Goal: Transaction & Acquisition: Download file/media

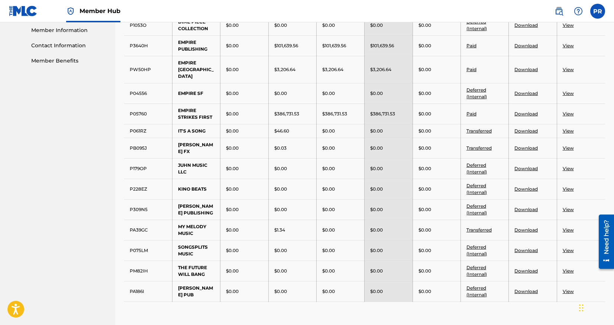
scroll to position [203, 0]
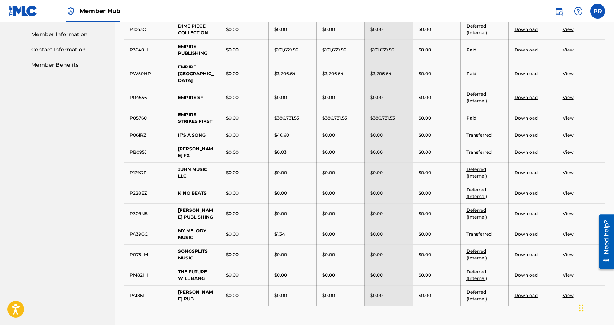
click at [525, 52] on link "Download" at bounding box center [525, 50] width 23 height 6
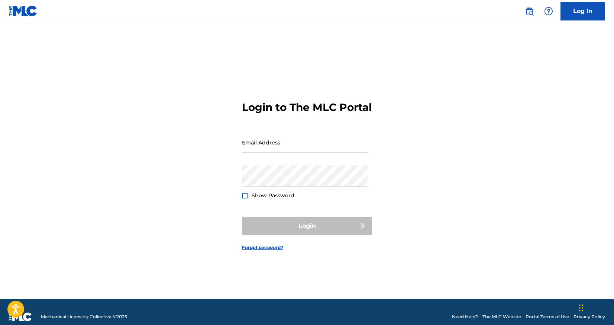
click at [250, 151] on input "Email Address" at bounding box center [305, 142] width 126 height 21
paste input "pubroyalties@empi.re"
type input "pubroyalties@empi.re"
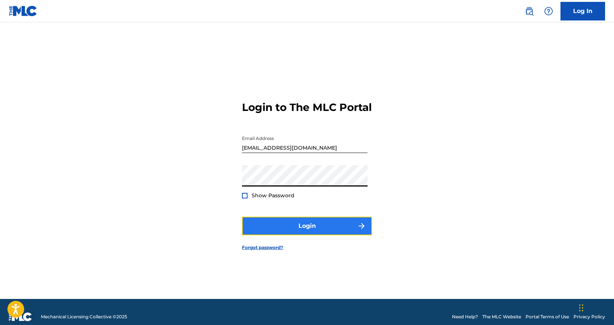
click at [272, 233] on button "Login" at bounding box center [307, 225] width 130 height 19
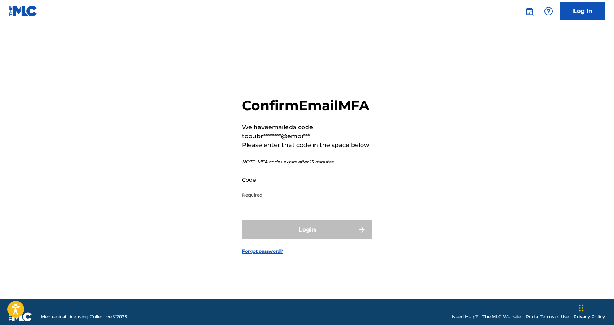
click at [270, 190] on input "Code" at bounding box center [305, 179] width 126 height 21
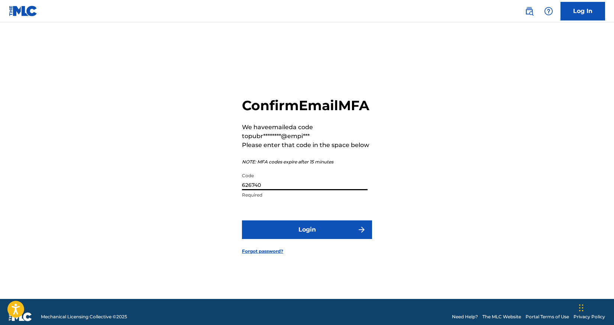
type input "626740"
click at [242, 220] on button "Login" at bounding box center [307, 229] width 130 height 19
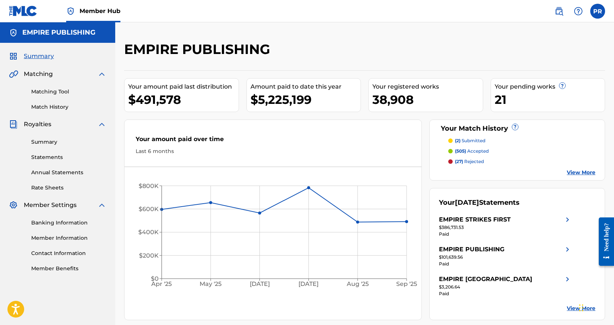
click at [57, 146] on div "Summary Statements Annual Statements Rate Sheets" at bounding box center [57, 160] width 97 height 63
click at [47, 144] on link "Summary" at bounding box center [68, 142] width 75 height 8
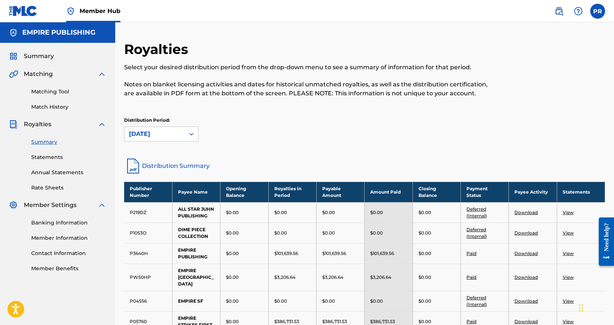
scroll to position [4, 0]
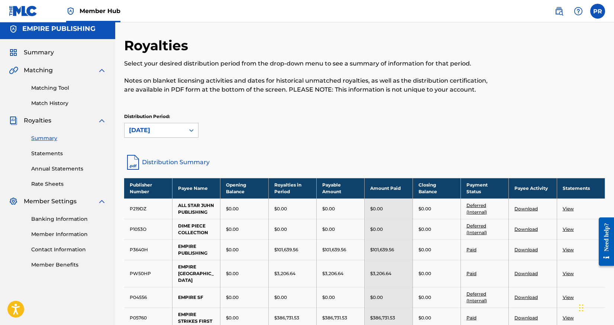
click at [523, 252] on link "Download" at bounding box center [525, 249] width 23 height 6
click at [54, 154] on link "Statements" at bounding box center [68, 153] width 75 height 8
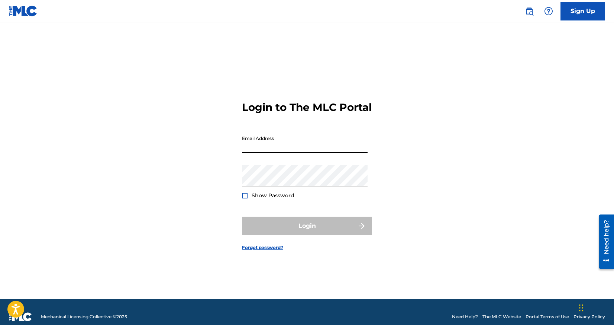
click at [264, 149] on input "Email Address" at bounding box center [305, 142] width 126 height 21
paste input "[EMAIL_ADDRESS][DOMAIN_NAME]"
type input "[EMAIL_ADDRESS][DOMAIN_NAME]"
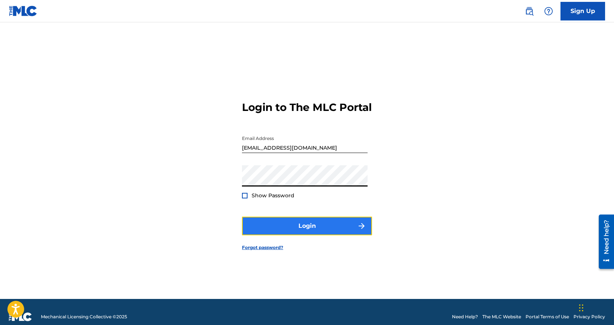
click at [258, 233] on button "Login" at bounding box center [307, 225] width 130 height 19
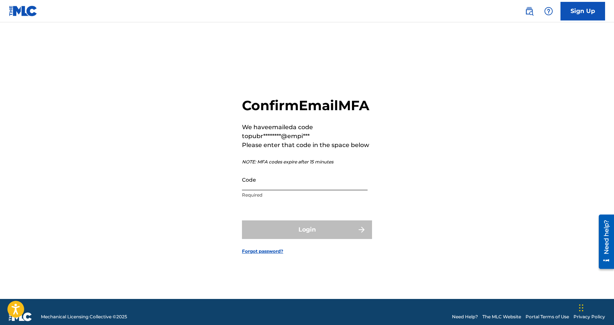
click at [259, 190] on input "Code" at bounding box center [305, 179] width 126 height 21
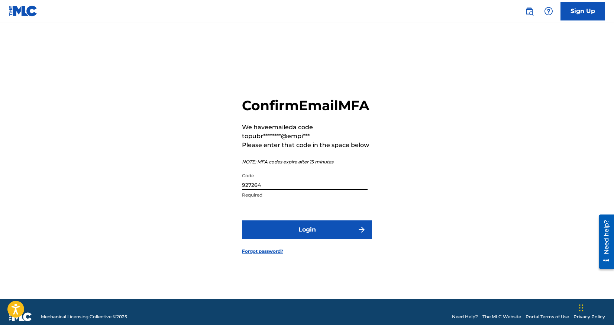
type input "927264"
click at [242, 220] on button "Login" at bounding box center [307, 229] width 130 height 19
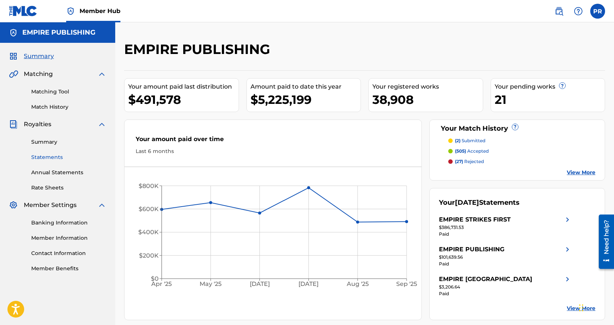
click at [55, 156] on link "Statements" at bounding box center [68, 157] width 75 height 8
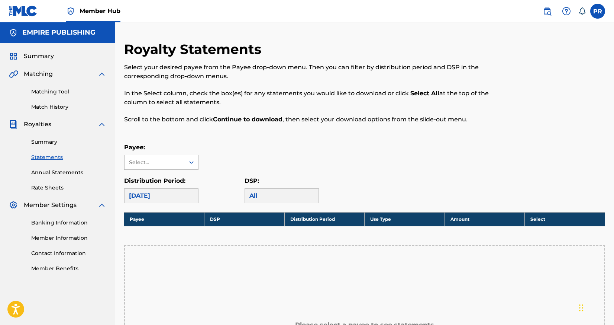
click at [146, 165] on div "Select..." at bounding box center [154, 162] width 51 height 8
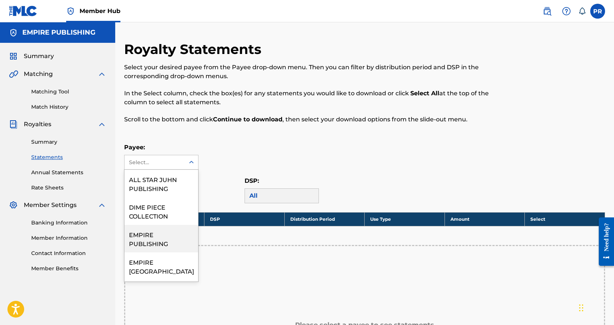
click at [156, 242] on div "EMPIRE PUBLISHING" at bounding box center [162, 239] width 74 height 28
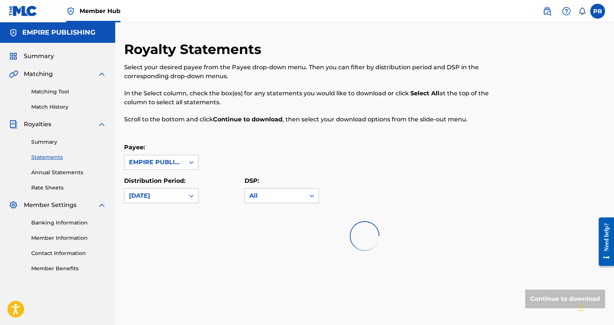
scroll to position [49, 0]
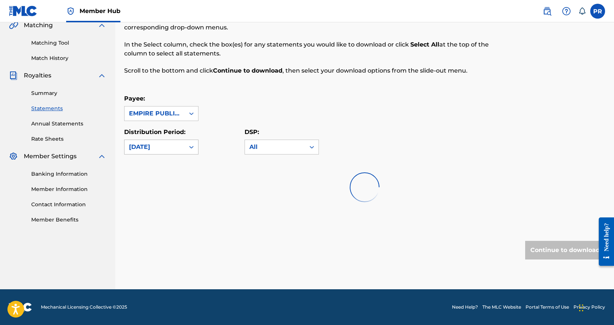
click at [173, 141] on div "[DATE]" at bounding box center [155, 147] width 60 height 14
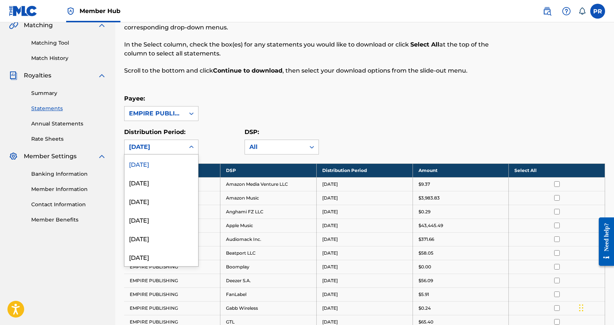
click at [174, 158] on div "[DATE]" at bounding box center [162, 163] width 74 height 19
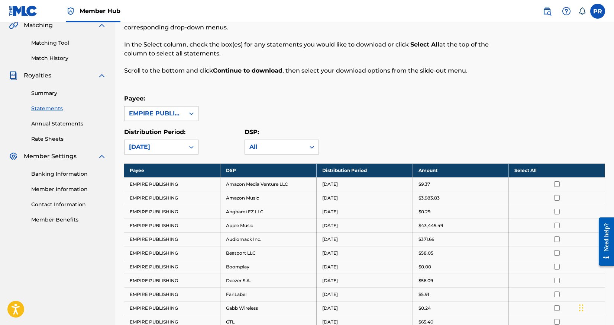
click at [522, 171] on th "Select All" at bounding box center [557, 170] width 96 height 14
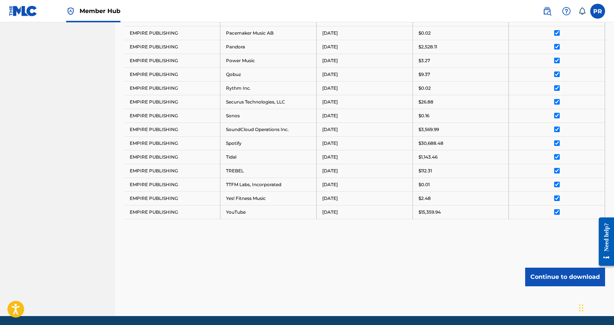
scroll to position [488, 0]
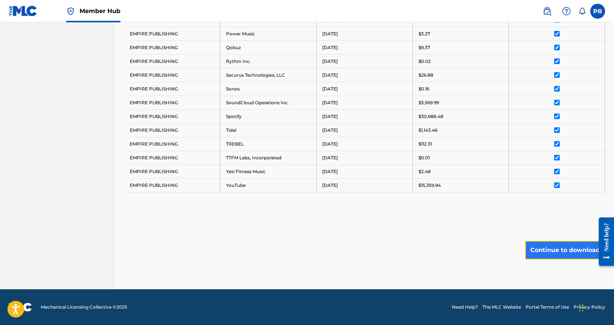
click at [565, 256] on button "Continue to download" at bounding box center [565, 250] width 80 height 19
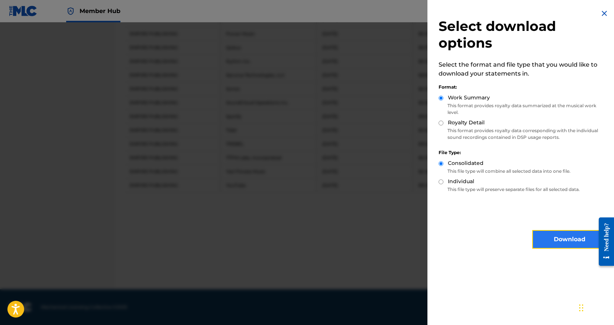
click at [548, 233] on button "Download" at bounding box center [569, 239] width 74 height 19
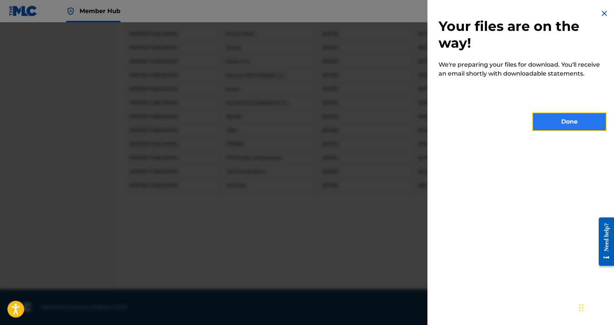
click at [581, 122] on button "Done" at bounding box center [569, 121] width 74 height 19
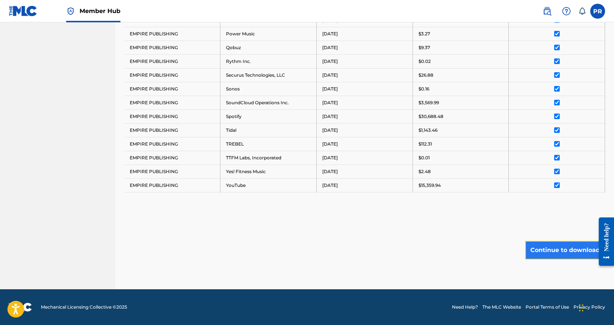
click at [551, 253] on button "Continue to download" at bounding box center [565, 250] width 80 height 19
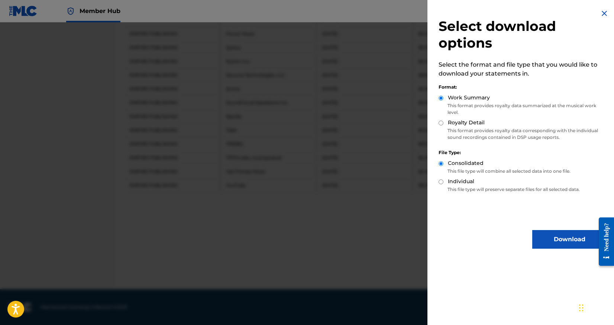
click at [441, 122] on input "Royalty Detail" at bounding box center [441, 122] width 5 height 5
radio input "true"
click at [540, 236] on button "Download" at bounding box center [569, 239] width 74 height 19
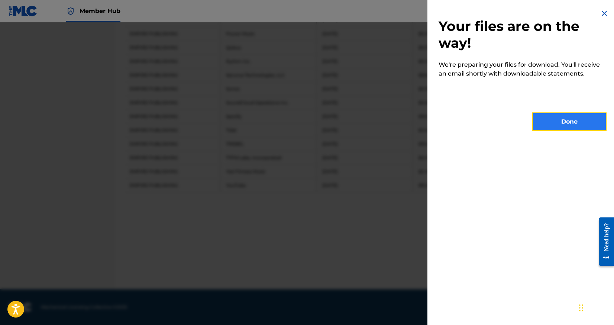
click at [561, 122] on button "Done" at bounding box center [569, 121] width 74 height 19
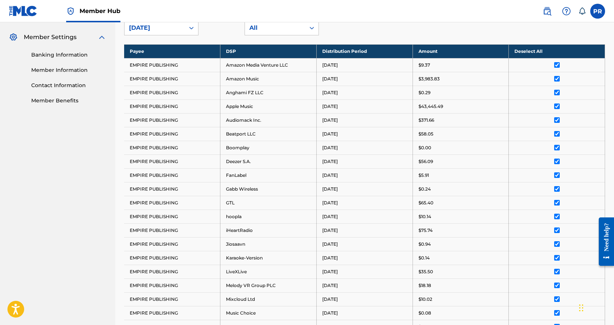
scroll to position [101, 0]
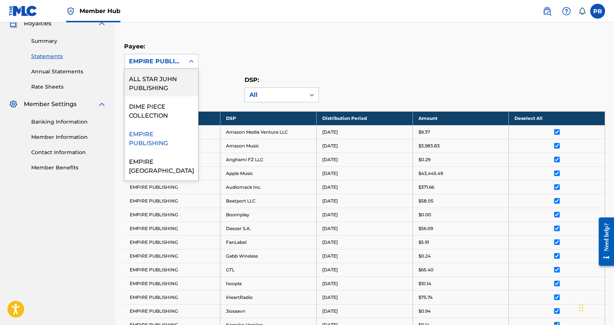
click at [185, 61] on div at bounding box center [191, 61] width 13 height 13
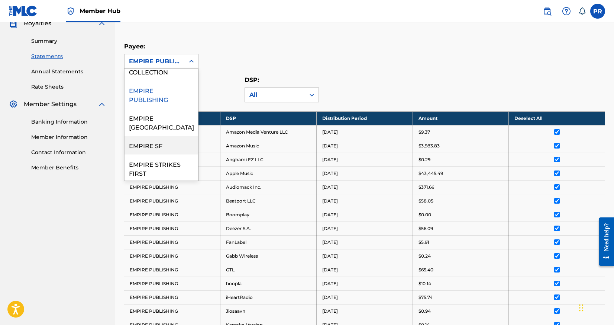
scroll to position [130, 0]
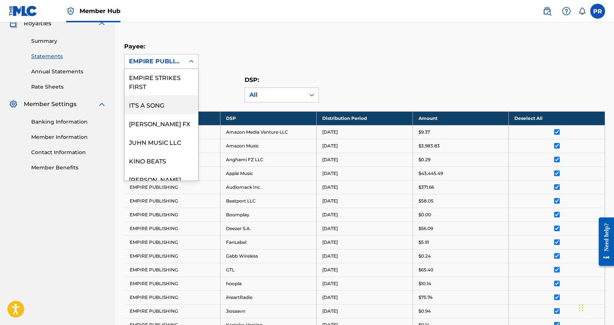
click at [175, 97] on div "IT'S A SONG" at bounding box center [162, 104] width 74 height 19
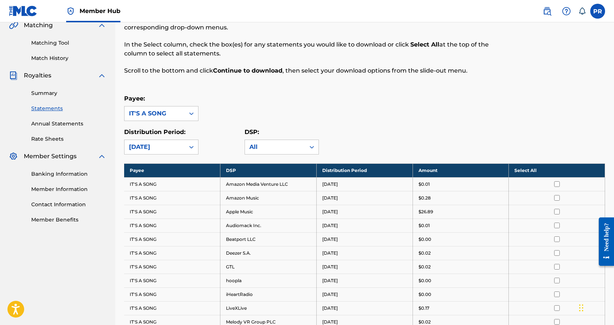
scroll to position [101, 0]
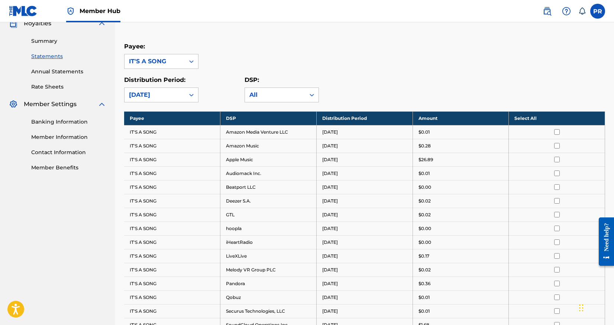
click at [520, 117] on th "Select All" at bounding box center [557, 118] width 96 height 14
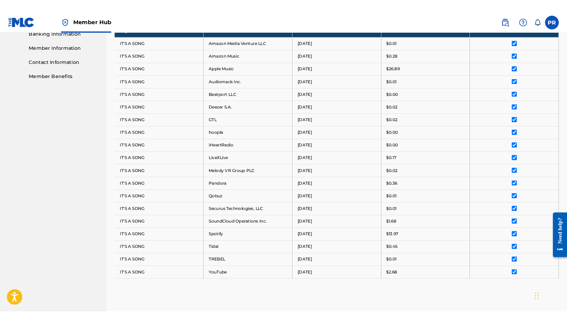
scroll to position [295, 0]
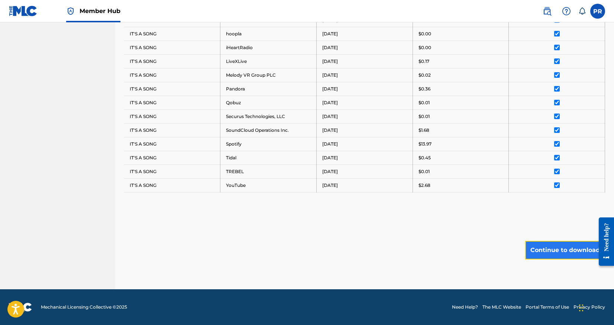
click at [547, 248] on button "Continue to download" at bounding box center [565, 250] width 80 height 19
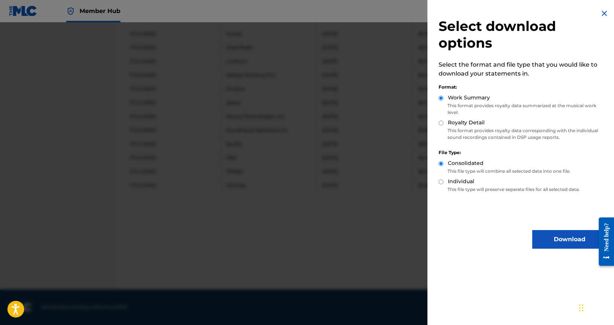
click at [557, 248] on div "Select download options Select the format and file type that you would like to …" at bounding box center [522, 128] width 190 height 257
click at [557, 245] on button "Download" at bounding box center [569, 239] width 74 height 19
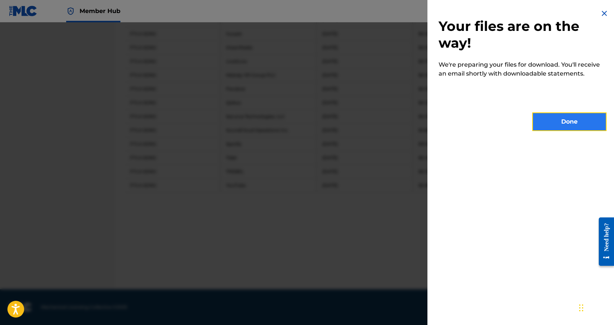
click at [584, 124] on button "Done" at bounding box center [569, 121] width 74 height 19
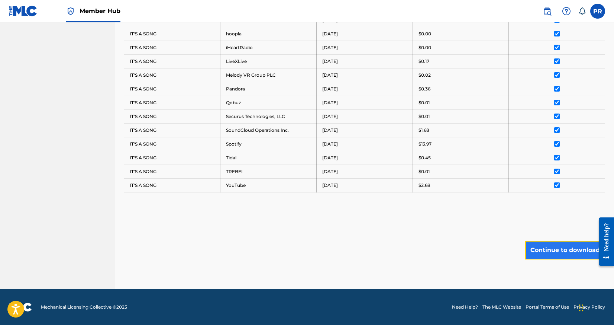
click at [571, 255] on button "Continue to download" at bounding box center [565, 250] width 80 height 19
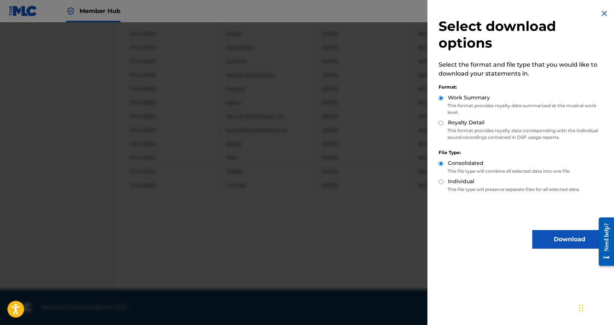
click at [442, 123] on input "Royalty Detail" at bounding box center [441, 122] width 5 height 5
radio input "true"
click at [561, 241] on button "Download" at bounding box center [569, 239] width 74 height 19
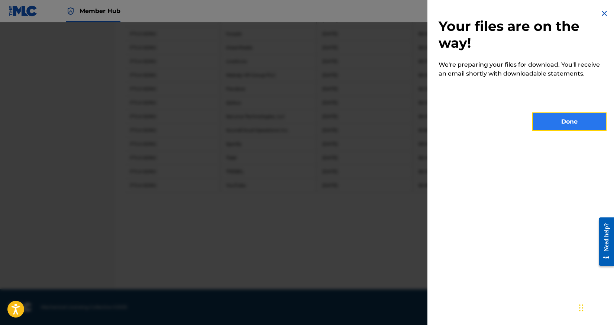
click at [561, 121] on button "Done" at bounding box center [569, 121] width 74 height 19
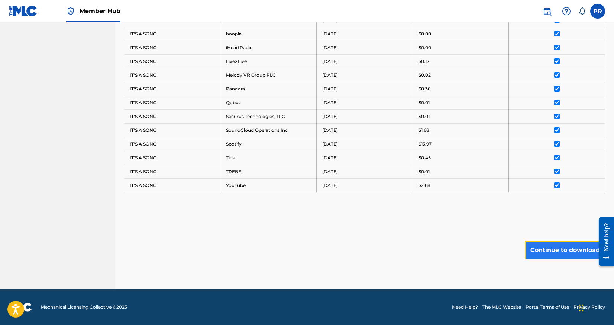
click at [538, 242] on button "Continue to download" at bounding box center [565, 250] width 80 height 19
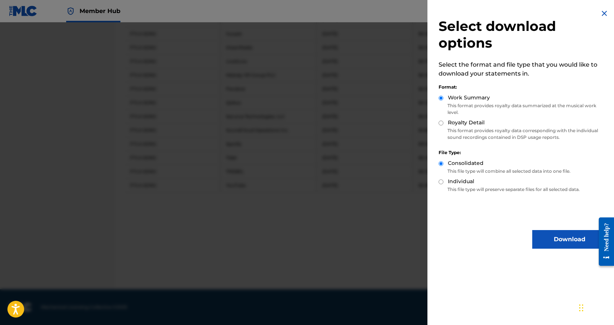
click at [601, 13] on img at bounding box center [604, 13] width 9 height 9
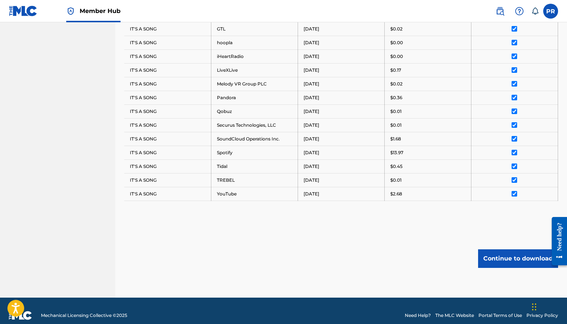
scroll to position [0, 0]
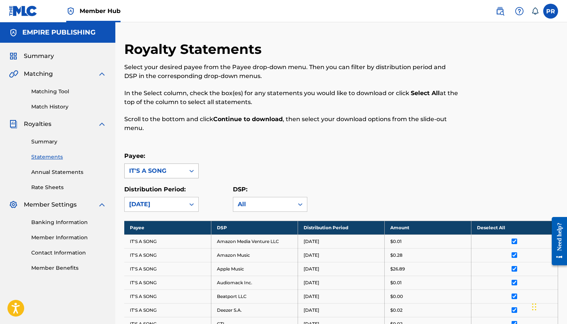
click at [162, 176] on div "IT'S A SONG" at bounding box center [155, 171] width 60 height 14
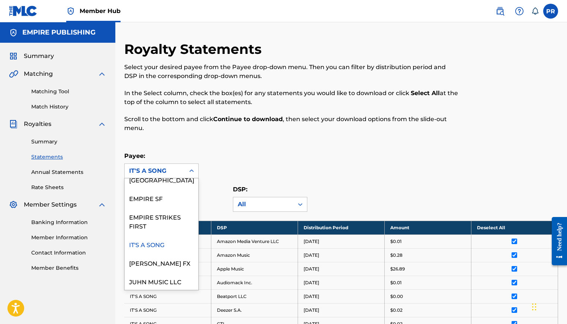
scroll to position [138, 0]
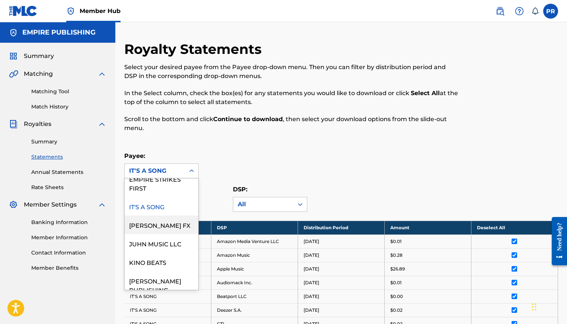
click at [162, 219] on div "JON FX" at bounding box center [162, 225] width 74 height 19
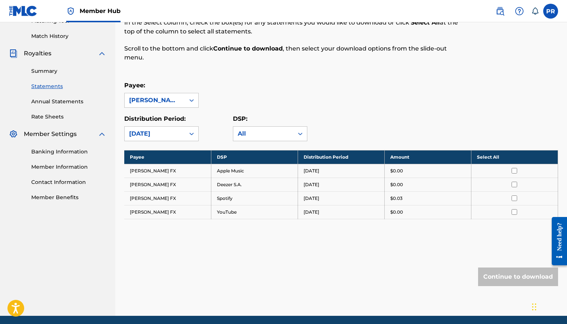
scroll to position [95, 0]
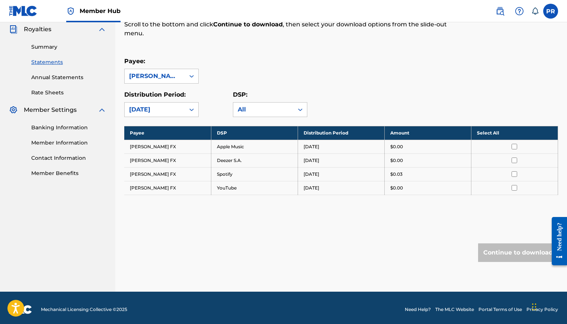
click at [488, 131] on th "Select All" at bounding box center [514, 133] width 87 height 14
click at [506, 253] on button "Continue to download" at bounding box center [518, 252] width 80 height 19
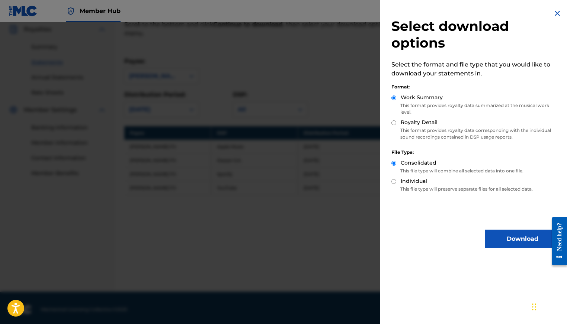
click at [503, 227] on div "Select download options Select the format and file type that you would like to …" at bounding box center [475, 128] width 190 height 257
click at [503, 239] on button "Download" at bounding box center [522, 239] width 74 height 19
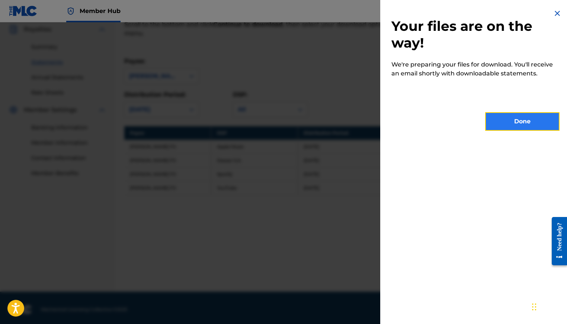
click at [520, 129] on button "Done" at bounding box center [522, 121] width 74 height 19
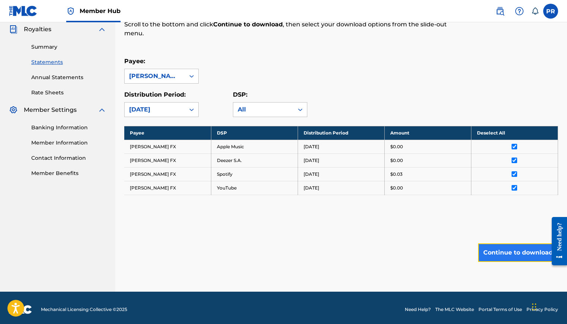
click at [517, 254] on button "Continue to download" at bounding box center [518, 252] width 80 height 19
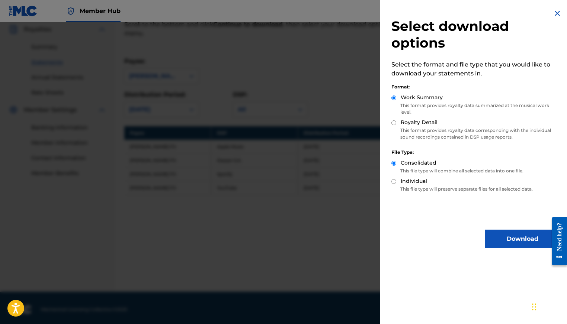
click at [393, 123] on input "Royalty Detail" at bounding box center [393, 122] width 5 height 5
radio input "true"
click at [502, 240] on button "Download" at bounding box center [522, 239] width 74 height 19
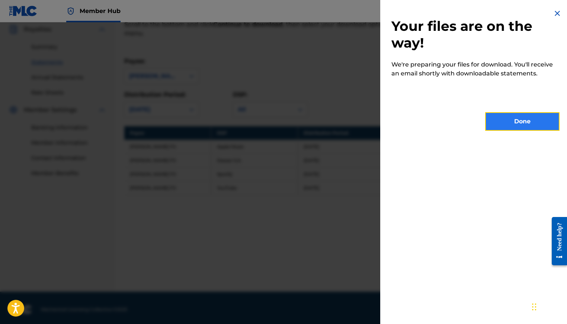
click at [519, 119] on button "Done" at bounding box center [522, 121] width 74 height 19
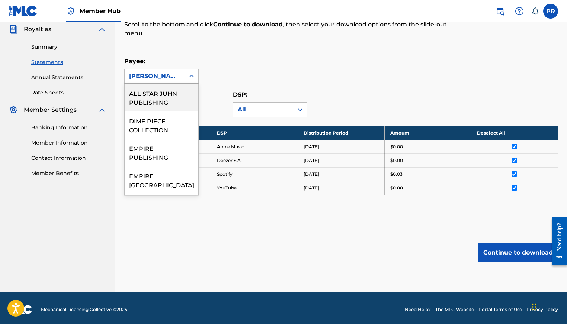
click at [178, 78] on div "JON FX" at bounding box center [154, 76] width 51 height 9
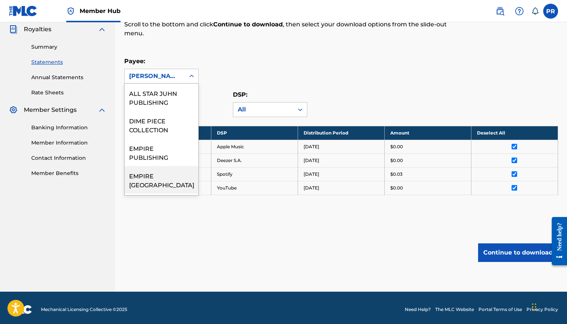
scroll to position [221, 0]
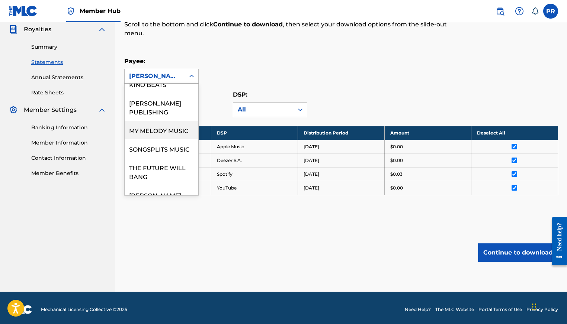
click at [174, 121] on div "MY MELODY MUSIC" at bounding box center [162, 130] width 74 height 19
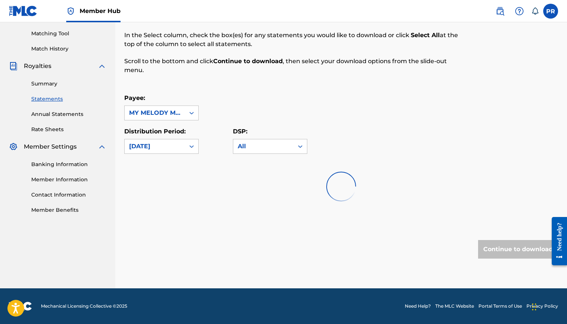
scroll to position [95, 0]
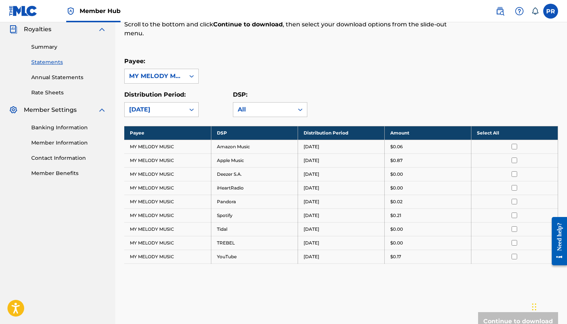
click at [482, 129] on th "Select All" at bounding box center [514, 133] width 87 height 14
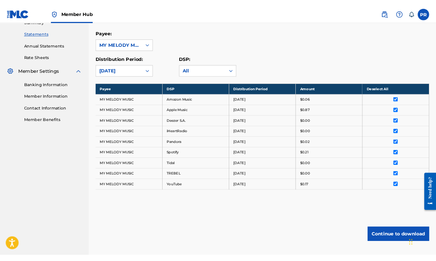
scroll to position [140, 0]
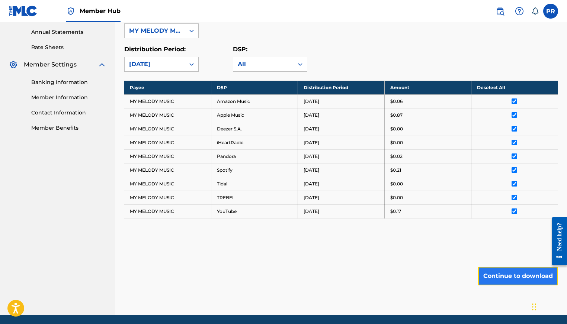
click at [528, 278] on button "Continue to download" at bounding box center [518, 276] width 80 height 19
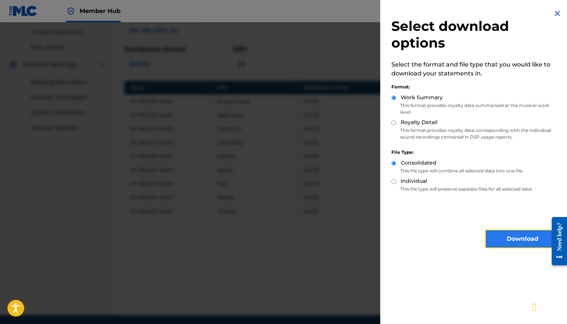
click at [513, 236] on button "Download" at bounding box center [522, 239] width 74 height 19
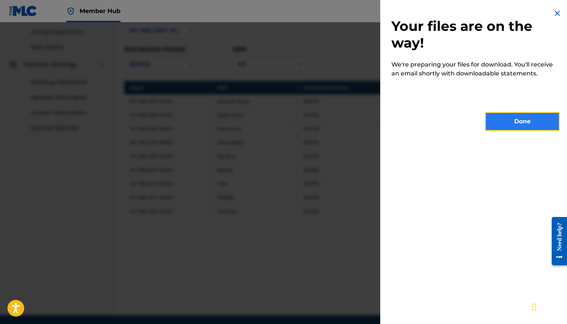
click at [528, 122] on button "Done" at bounding box center [522, 121] width 74 height 19
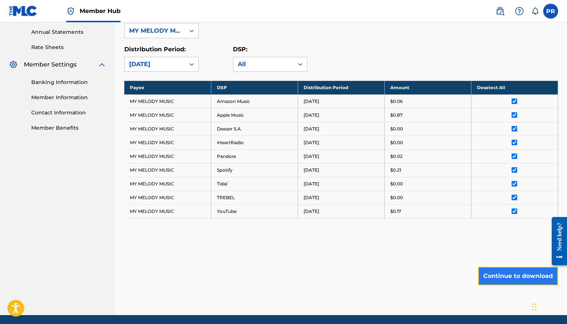
click at [525, 274] on button "Continue to download" at bounding box center [518, 276] width 80 height 19
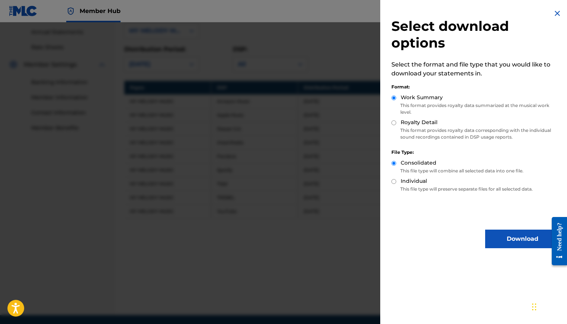
click at [394, 123] on input "Royalty Detail" at bounding box center [393, 122] width 5 height 5
radio input "true"
click at [513, 240] on button "Download" at bounding box center [522, 239] width 74 height 19
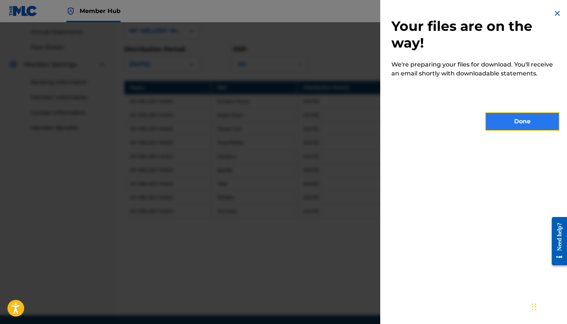
click at [534, 124] on button "Done" at bounding box center [522, 121] width 74 height 19
